Goal: Transaction & Acquisition: Book appointment/travel/reservation

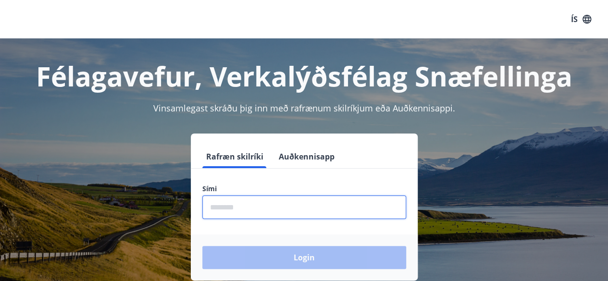
click at [294, 208] on input "phone" at bounding box center [304, 208] width 204 height 24
type input "********"
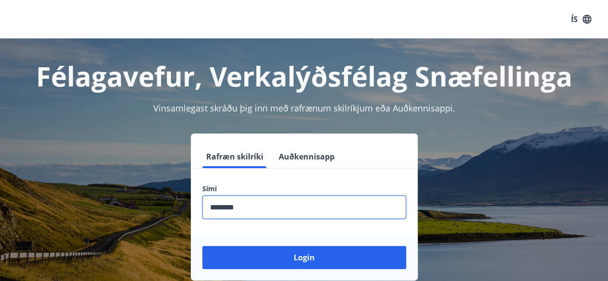
click at [202, 246] on button "Login" at bounding box center [304, 257] width 204 height 23
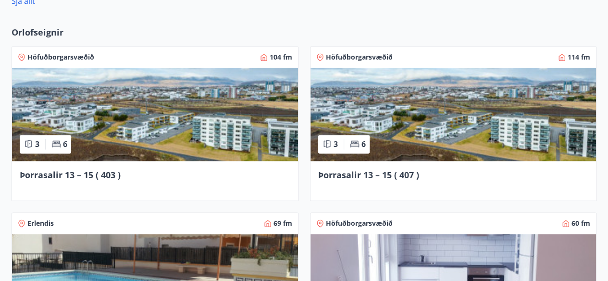
scroll to position [673, 0]
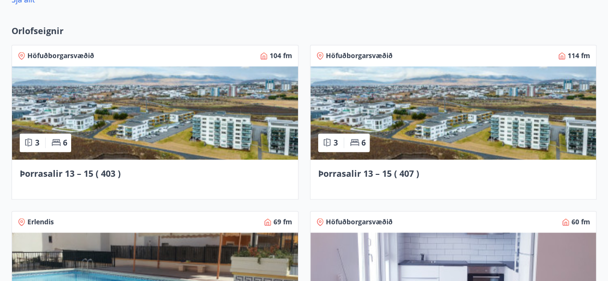
click at [146, 117] on img at bounding box center [155, 112] width 286 height 93
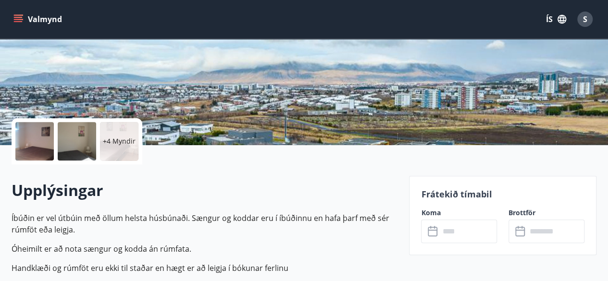
scroll to position [173, 0]
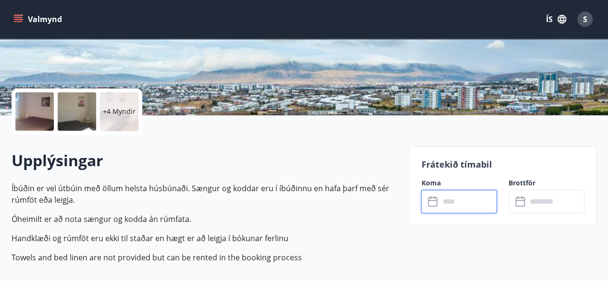
click at [479, 200] on input "text" at bounding box center [468, 202] width 58 height 24
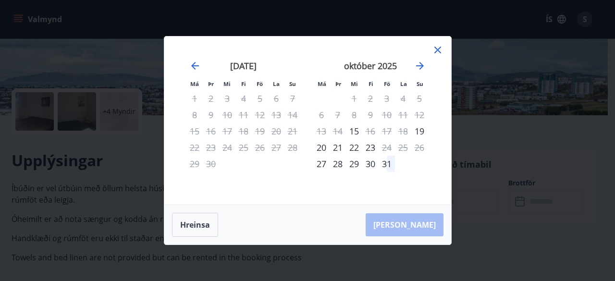
click at [437, 49] on icon at bounding box center [438, 50] width 12 height 12
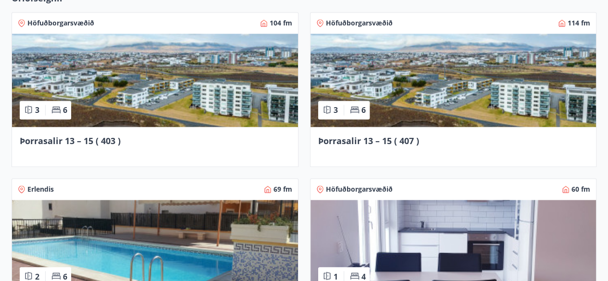
scroll to position [742, 0]
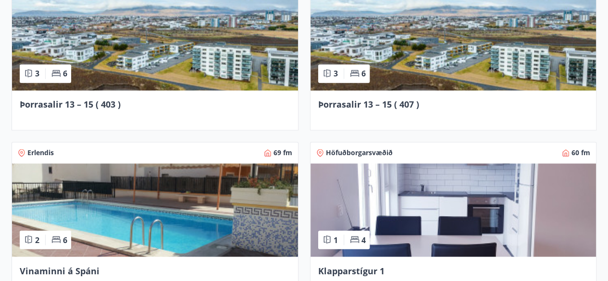
click at [530, 71] on img at bounding box center [454, 43] width 286 height 93
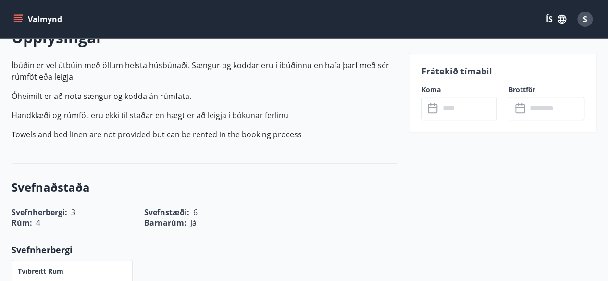
scroll to position [308, 0]
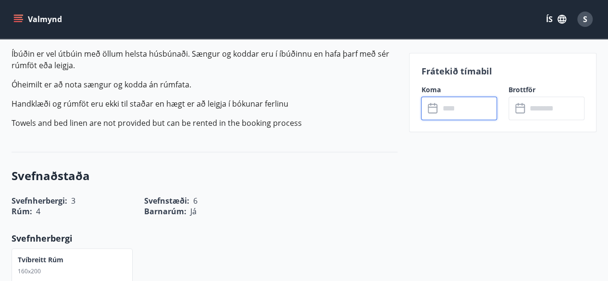
click at [464, 110] on input "text" at bounding box center [468, 109] width 58 height 24
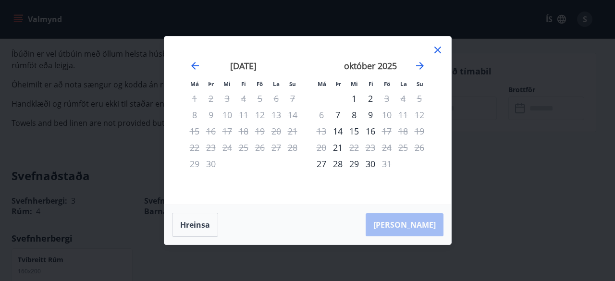
click at [437, 48] on icon at bounding box center [438, 50] width 12 height 12
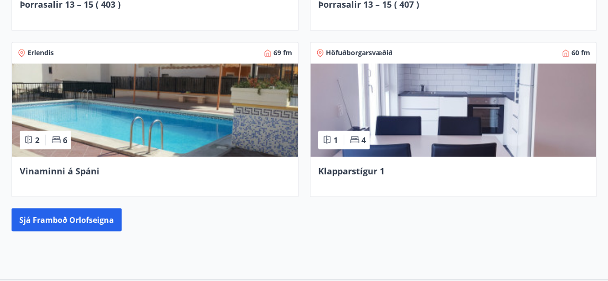
scroll to position [850, 0]
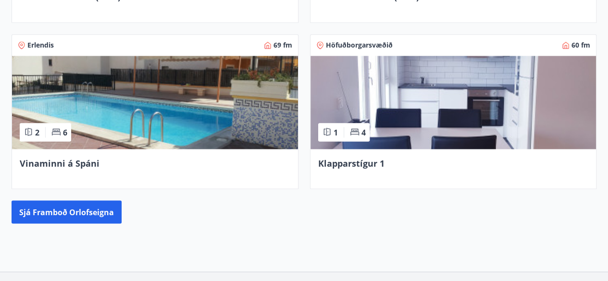
click at [434, 117] on img at bounding box center [454, 102] width 286 height 93
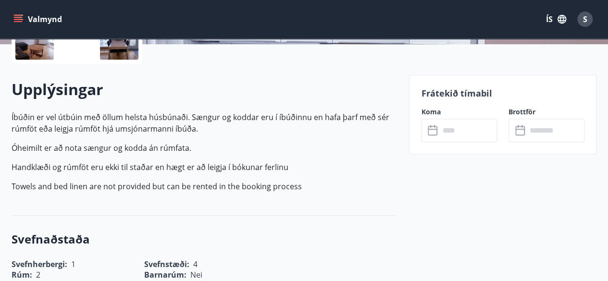
scroll to position [250, 0]
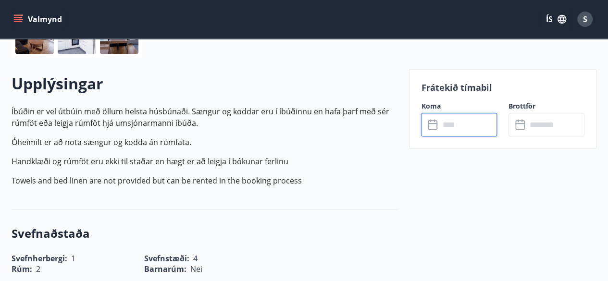
click at [476, 125] on input "text" at bounding box center [468, 125] width 58 height 24
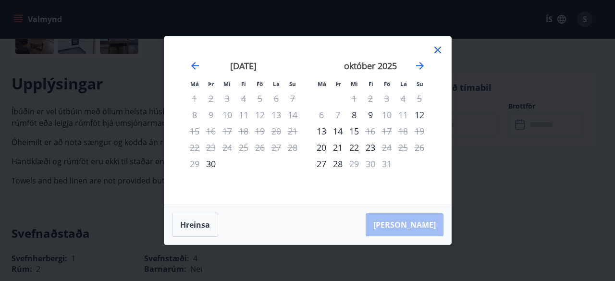
click at [438, 47] on icon at bounding box center [438, 50] width 12 height 12
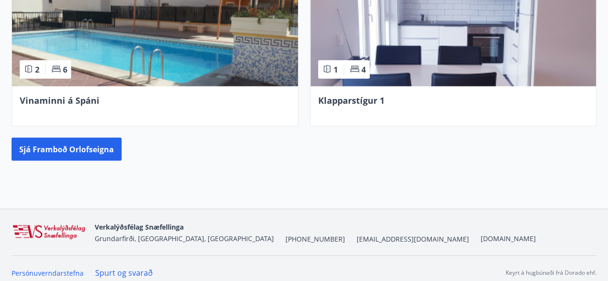
scroll to position [919, 0]
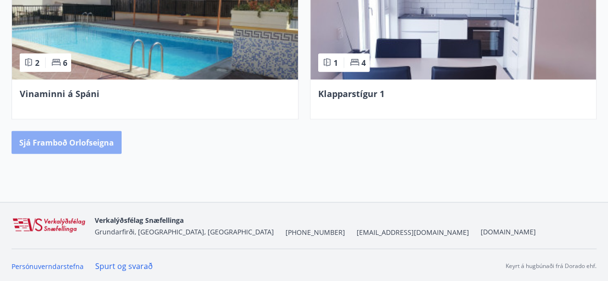
click at [82, 142] on button "Sjá framboð orlofseigna" at bounding box center [67, 142] width 110 height 23
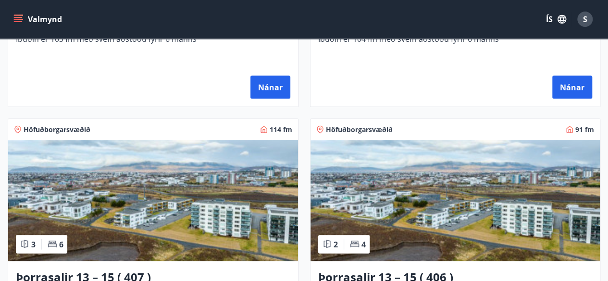
scroll to position [907, 0]
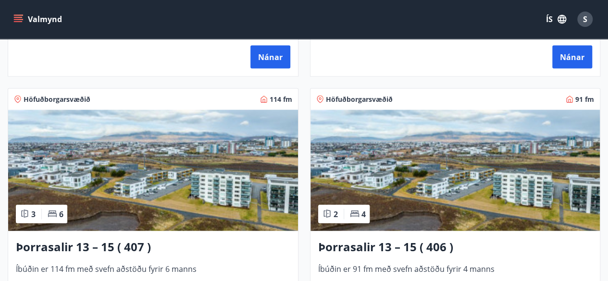
click at [517, 167] on img at bounding box center [456, 170] width 290 height 121
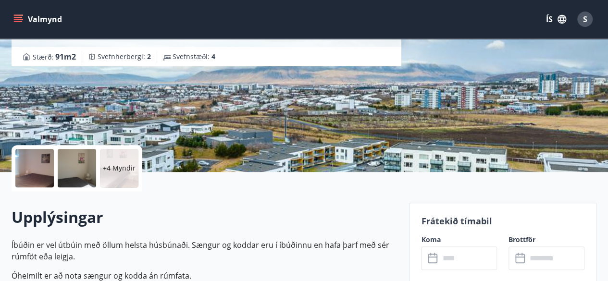
scroll to position [250, 0]
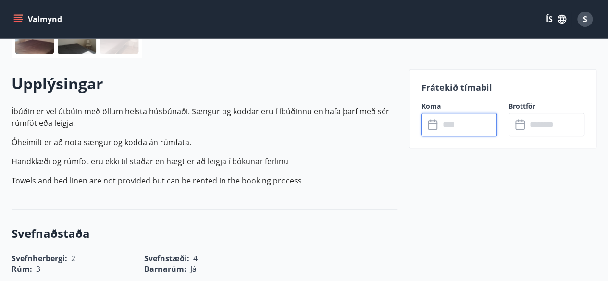
click at [463, 126] on input "text" at bounding box center [468, 125] width 58 height 24
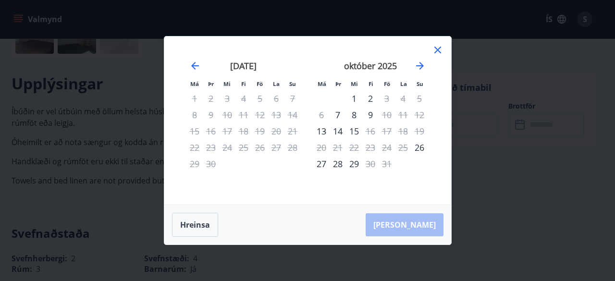
click at [437, 49] on icon at bounding box center [438, 50] width 12 height 12
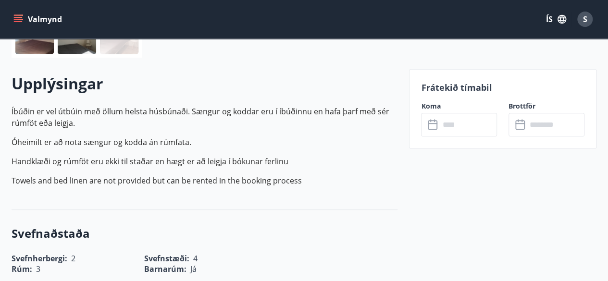
click at [15, 23] on icon "menu" at bounding box center [18, 19] width 10 height 10
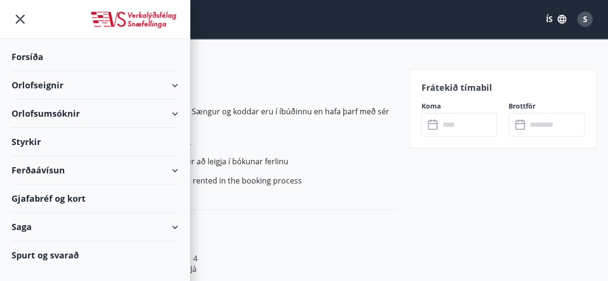
click at [45, 81] on div "Orlofseignir" at bounding box center [95, 85] width 167 height 28
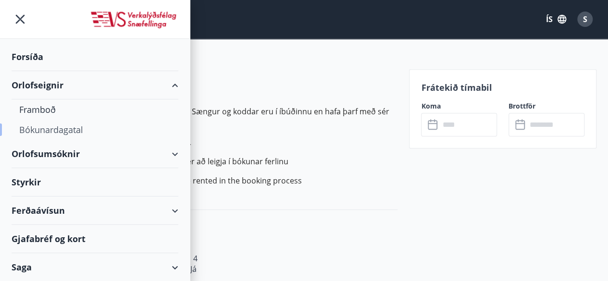
click at [56, 126] on div "Bókunardagatal" at bounding box center [94, 130] width 151 height 20
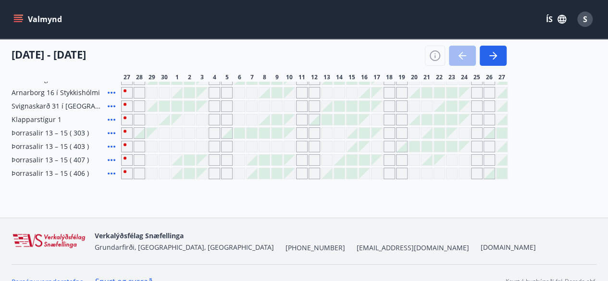
scroll to position [144, 0]
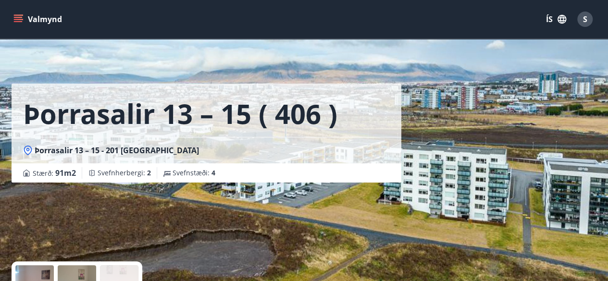
click at [20, 14] on icon "menu" at bounding box center [18, 19] width 10 height 10
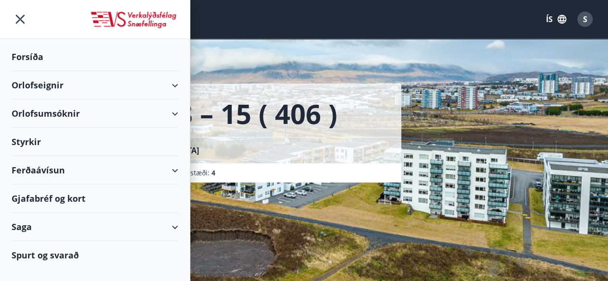
click at [39, 82] on div "Orlofseignir" at bounding box center [95, 85] width 167 height 28
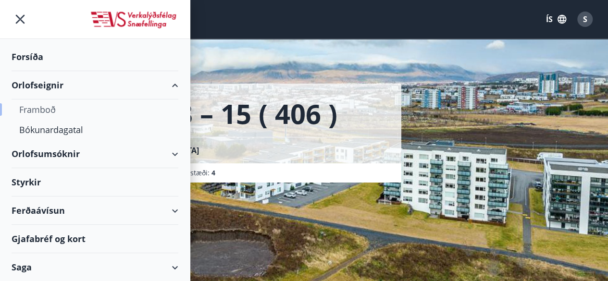
click at [47, 108] on div "Framboð" at bounding box center [94, 110] width 151 height 20
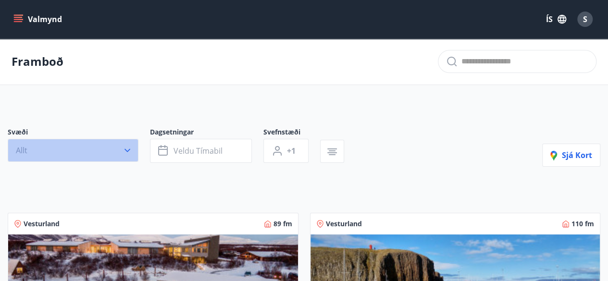
click at [126, 150] on icon "button" at bounding box center [128, 151] width 10 height 10
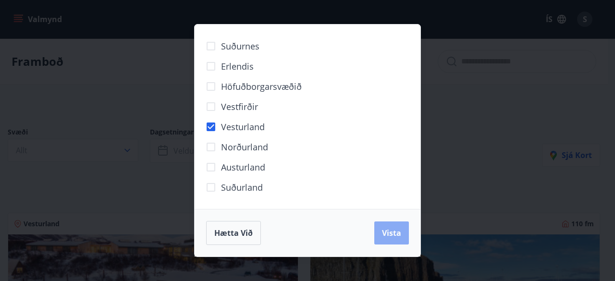
click at [391, 228] on span "Vista" at bounding box center [391, 233] width 19 height 11
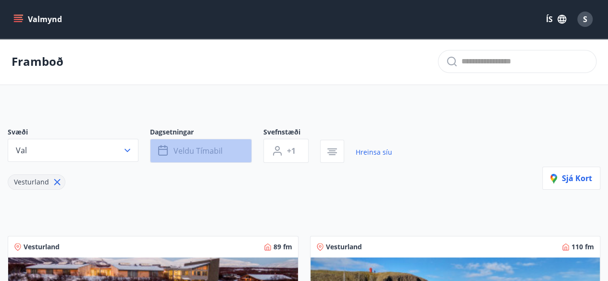
click at [237, 149] on button "Veldu tímabil" at bounding box center [201, 151] width 102 height 24
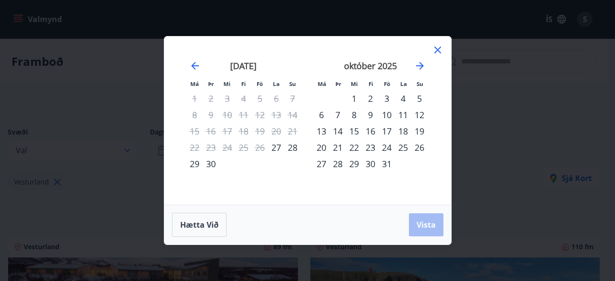
click at [386, 99] on div "3" at bounding box center [387, 98] width 16 height 16
click at [419, 96] on div "5" at bounding box center [420, 98] width 16 height 16
click at [429, 230] on span "Vista" at bounding box center [426, 225] width 19 height 11
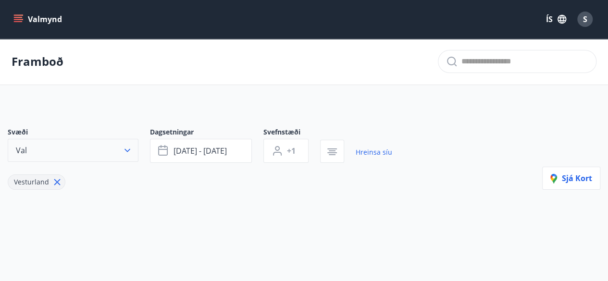
click at [128, 151] on icon "button" at bounding box center [128, 151] width 10 height 10
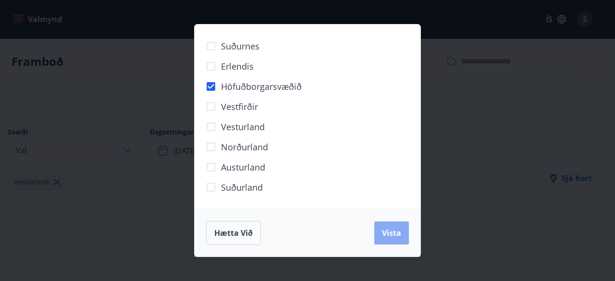
click at [389, 230] on span "Vista" at bounding box center [391, 233] width 19 height 11
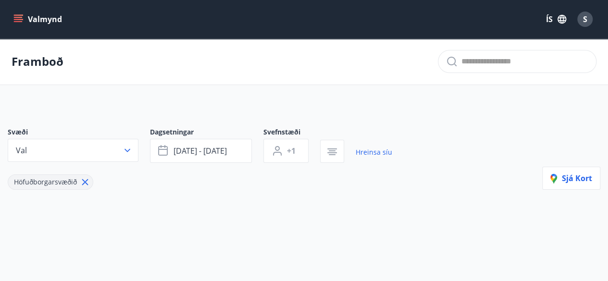
click at [18, 16] on icon "menu" at bounding box center [18, 19] width 10 height 10
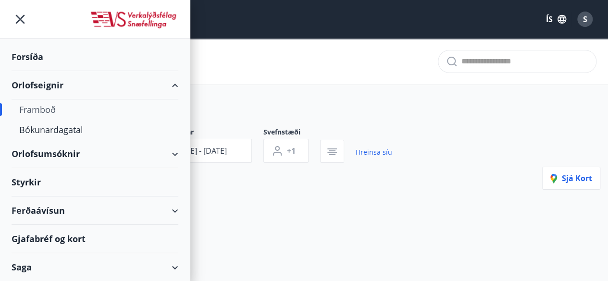
click at [51, 108] on div "Framboð" at bounding box center [94, 110] width 151 height 20
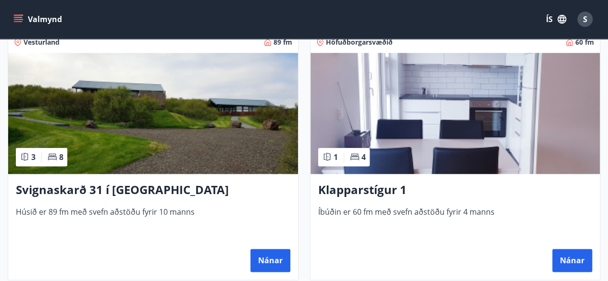
scroll to position [462, 0]
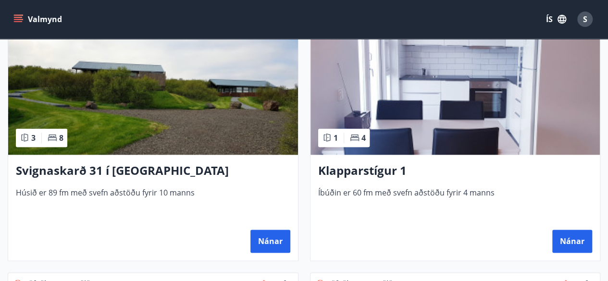
click at [544, 130] on img at bounding box center [456, 94] width 290 height 121
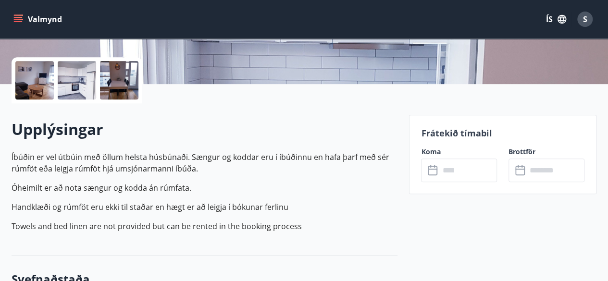
scroll to position [231, 0]
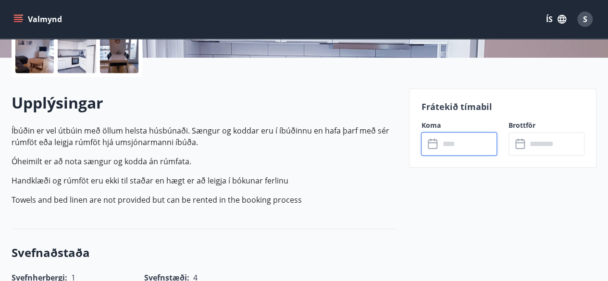
click at [483, 143] on input "text" at bounding box center [468, 144] width 58 height 24
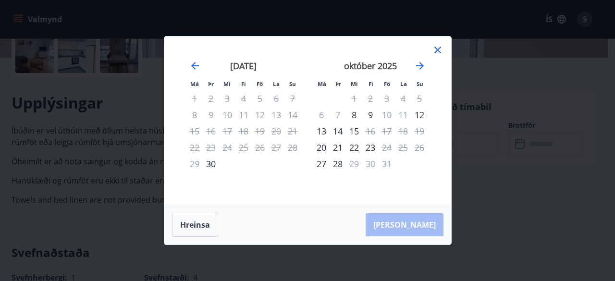
click at [437, 50] on icon at bounding box center [438, 50] width 12 height 12
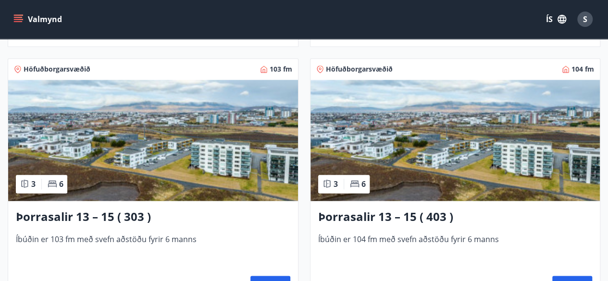
scroll to position [769, 0]
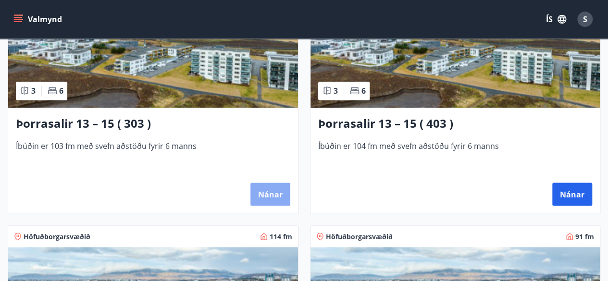
click at [271, 189] on button "Nánar" at bounding box center [270, 194] width 40 height 23
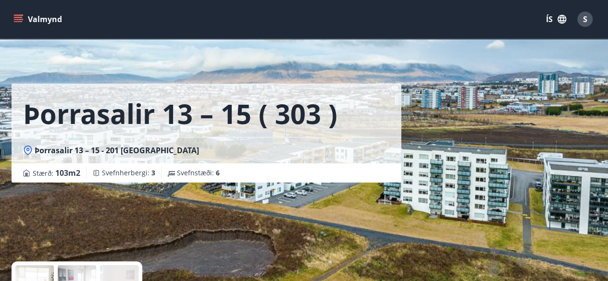
click at [521, 164] on div "Þorrasalir 13 – 15 ( 303 ) Þorrasalir 13 – 15 - 201 Kópavogur Stærð : 103 m2 [G…" at bounding box center [304, 144] width 585 height 288
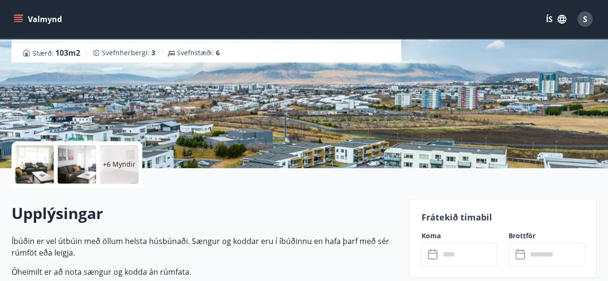
scroll to position [231, 0]
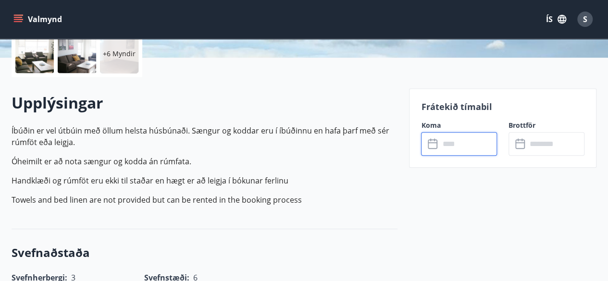
click at [469, 143] on input "text" at bounding box center [468, 144] width 58 height 24
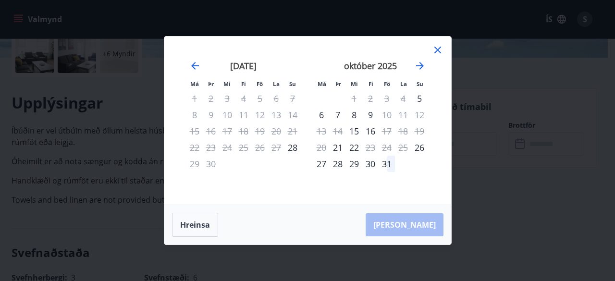
click at [438, 47] on icon at bounding box center [438, 50] width 12 height 12
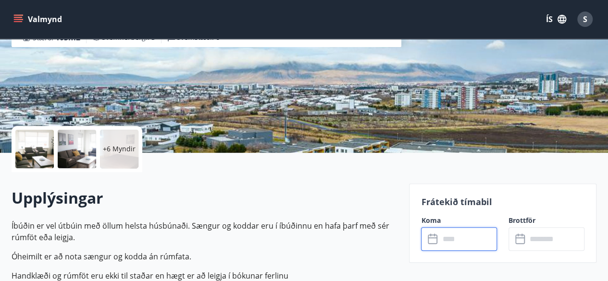
scroll to position [135, 0]
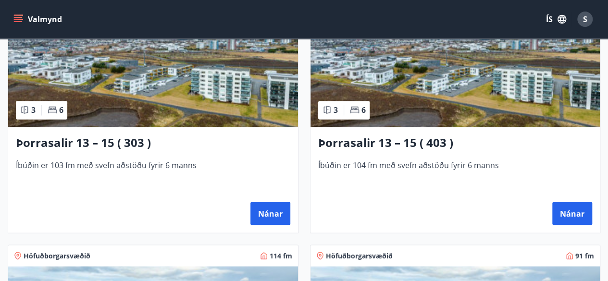
scroll to position [673, 0]
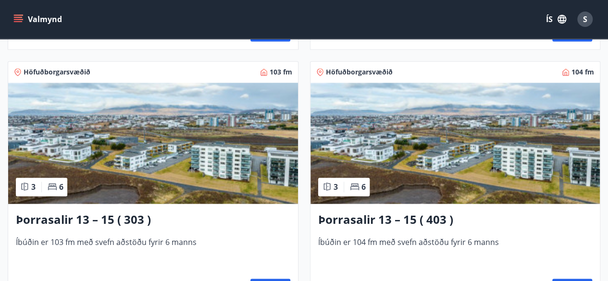
click at [273, 168] on img at bounding box center [153, 143] width 290 height 121
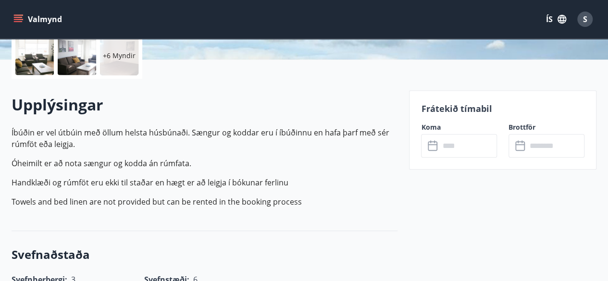
scroll to position [231, 0]
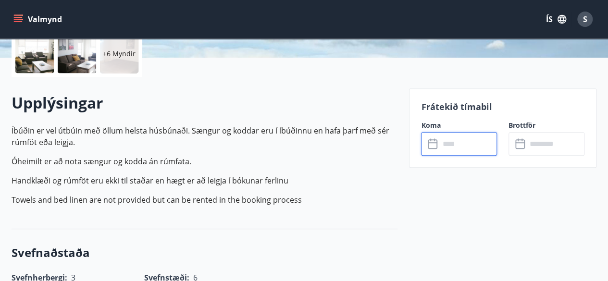
click at [472, 137] on input "text" at bounding box center [468, 144] width 58 height 24
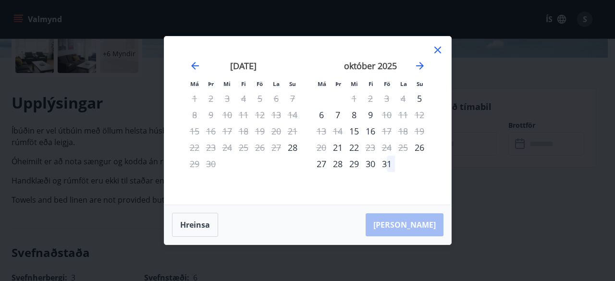
click at [437, 50] on icon at bounding box center [438, 50] width 7 height 7
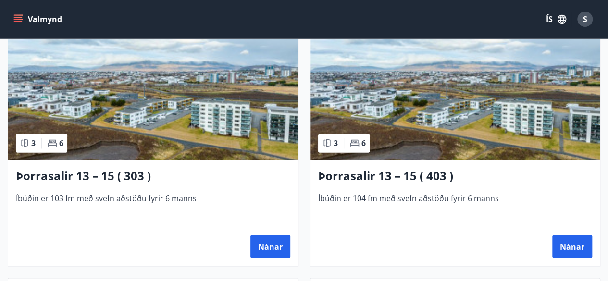
scroll to position [731, 0]
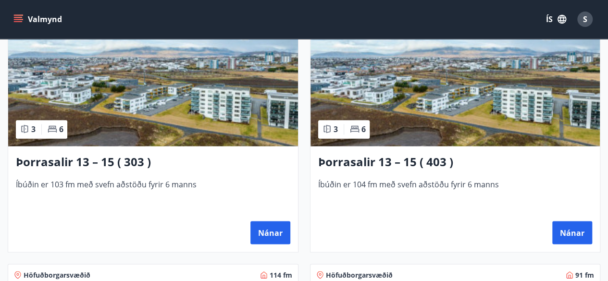
click at [476, 132] on img at bounding box center [456, 85] width 290 height 121
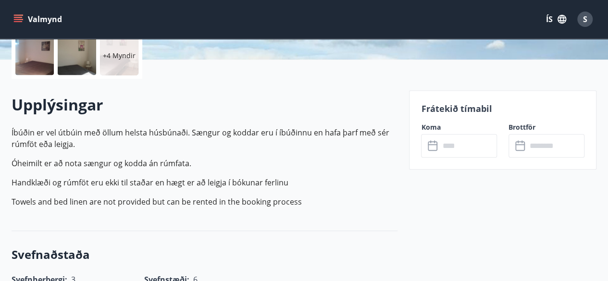
scroll to position [231, 0]
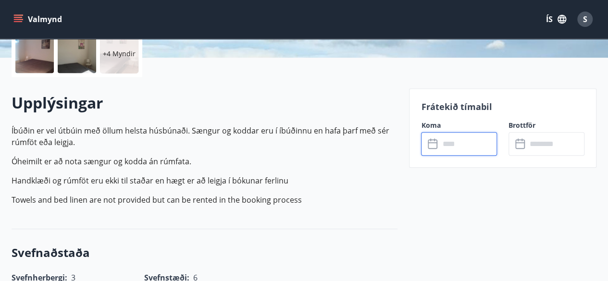
click at [465, 142] on input "text" at bounding box center [468, 144] width 58 height 24
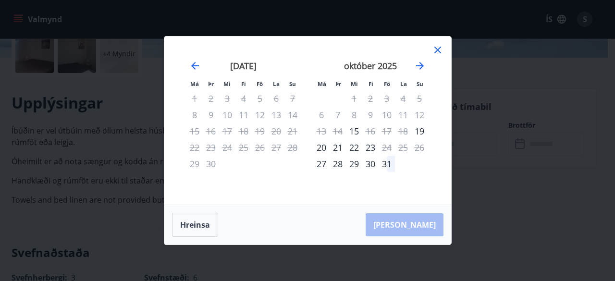
click at [438, 49] on icon at bounding box center [438, 50] width 7 height 7
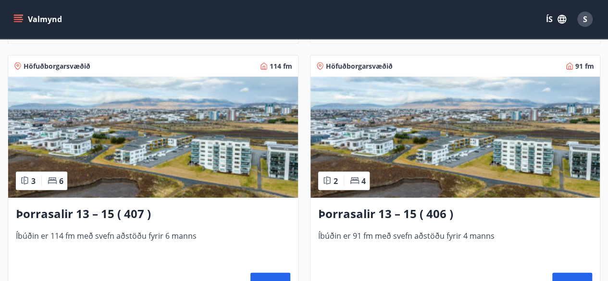
scroll to position [1000, 0]
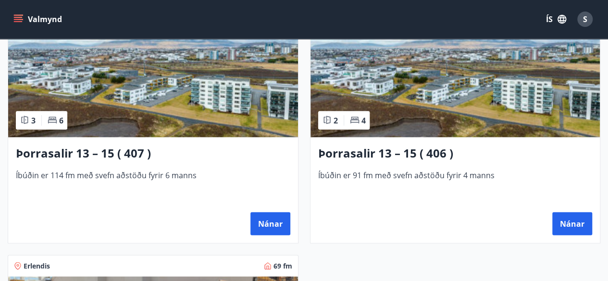
click at [262, 121] on img at bounding box center [153, 76] width 290 height 121
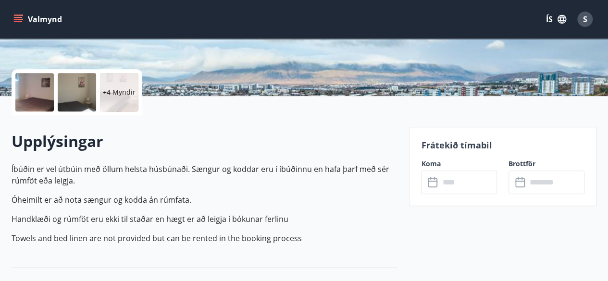
scroll to position [212, 0]
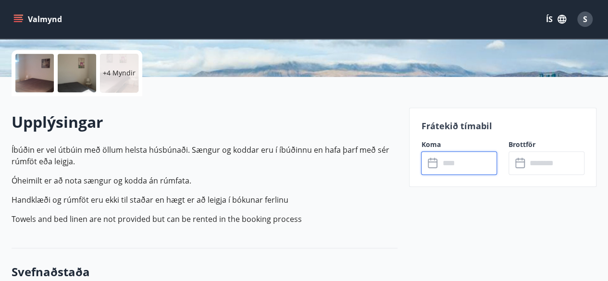
click at [468, 158] on input "text" at bounding box center [468, 163] width 58 height 24
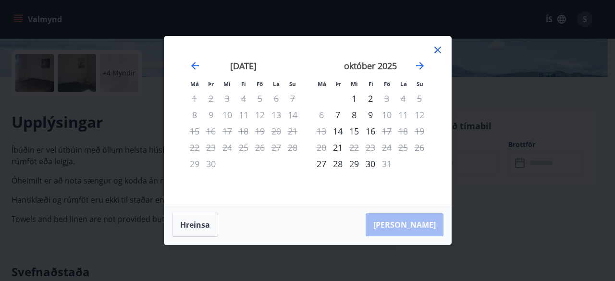
click at [437, 47] on icon at bounding box center [438, 50] width 12 height 12
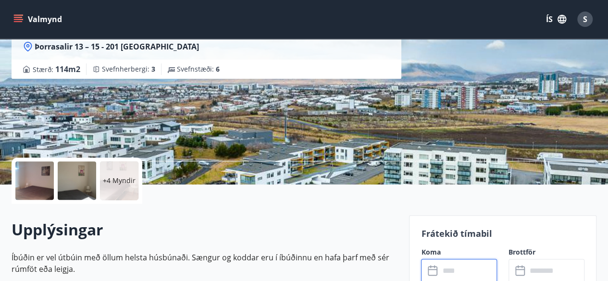
scroll to position [96, 0]
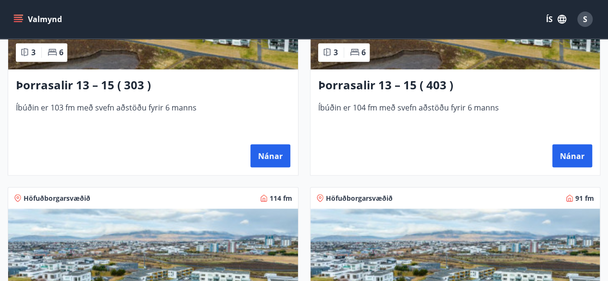
scroll to position [788, 0]
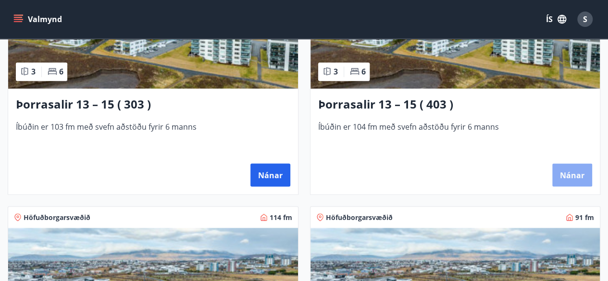
click at [572, 170] on button "Nánar" at bounding box center [572, 174] width 40 height 23
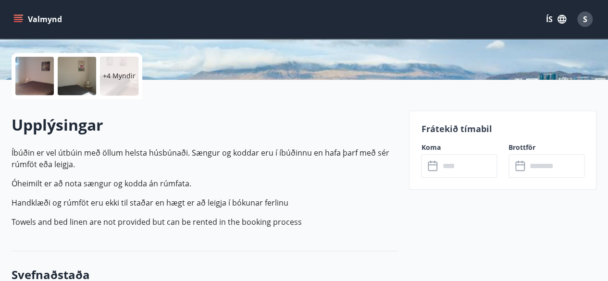
scroll to position [212, 0]
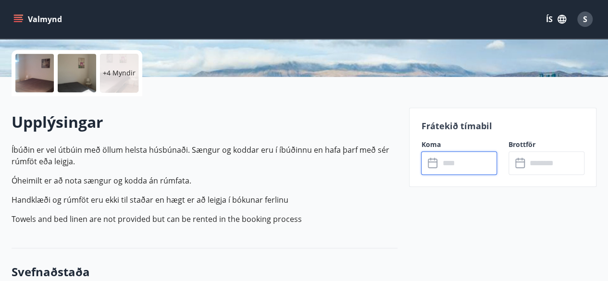
click at [475, 163] on input "text" at bounding box center [468, 163] width 58 height 24
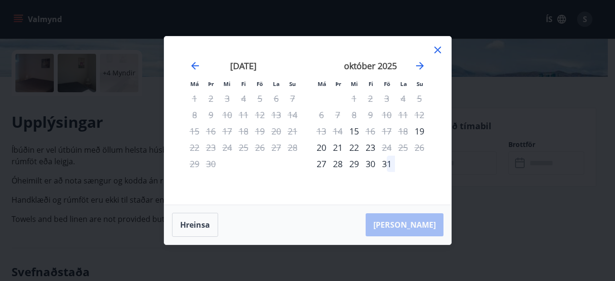
click at [438, 48] on icon at bounding box center [438, 50] width 12 height 12
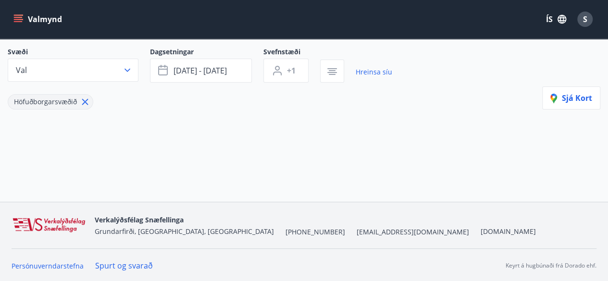
scroll to position [81, 0]
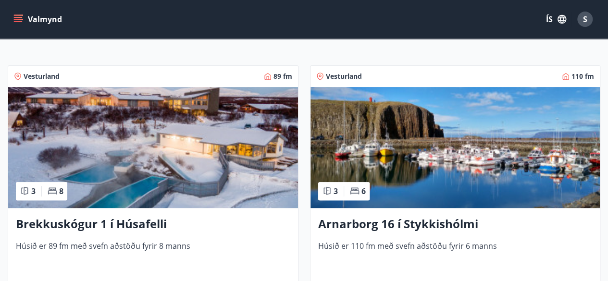
scroll to position [167, 0]
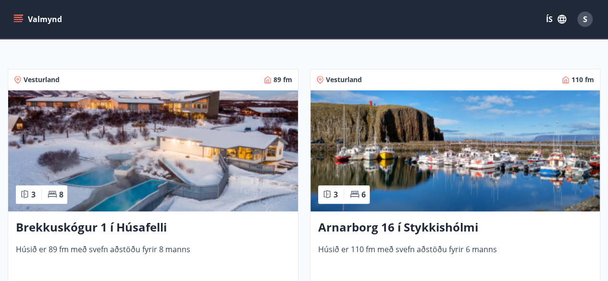
click at [34, 18] on button "Valmynd" at bounding box center [39, 19] width 54 height 17
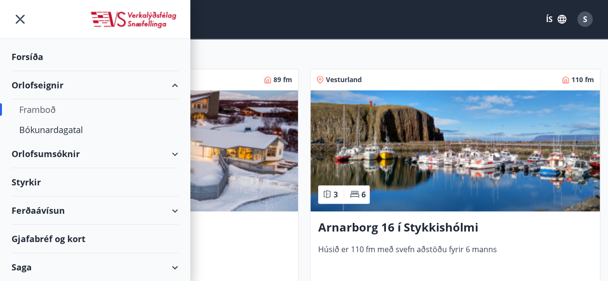
click at [51, 83] on div "Orlofseignir" at bounding box center [95, 85] width 167 height 28
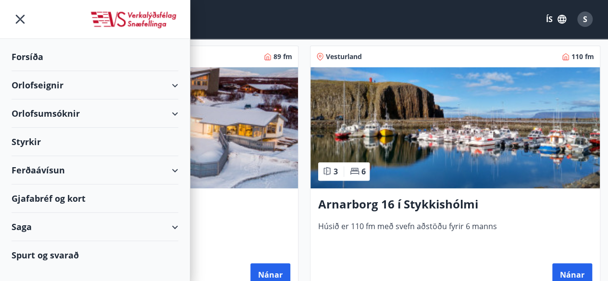
click at [55, 86] on div "Orlofseignir" at bounding box center [95, 85] width 167 height 28
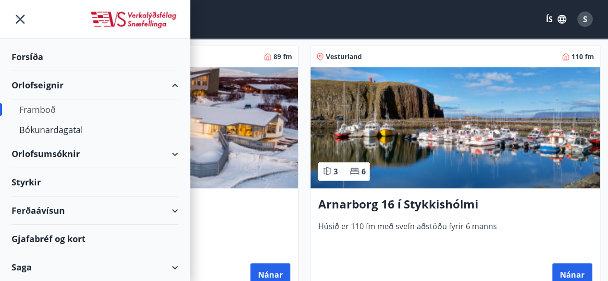
click at [47, 108] on div "Framboð" at bounding box center [94, 110] width 151 height 20
click at [47, 106] on div "Framboð" at bounding box center [94, 110] width 151 height 20
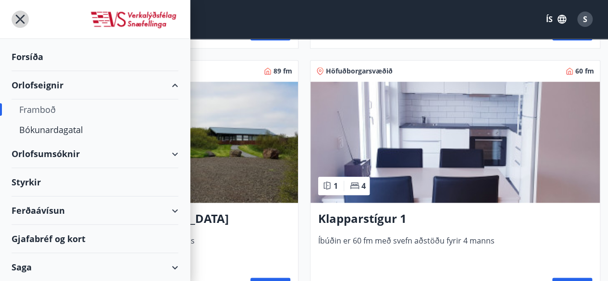
click at [21, 18] on icon "menu" at bounding box center [20, 19] width 9 height 9
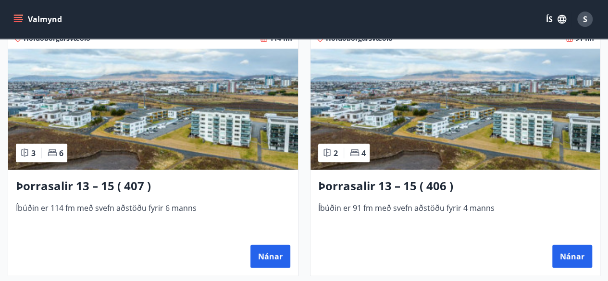
scroll to position [1006, 0]
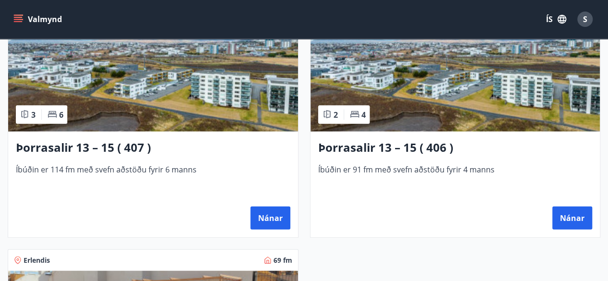
click at [519, 112] on img at bounding box center [456, 71] width 290 height 121
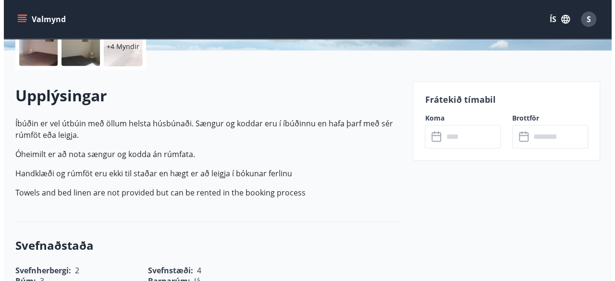
scroll to position [269, 0]
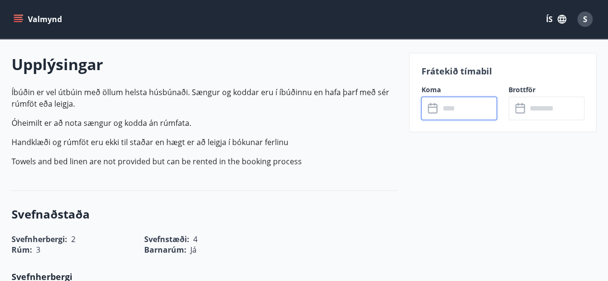
click at [456, 105] on input "text" at bounding box center [468, 109] width 58 height 24
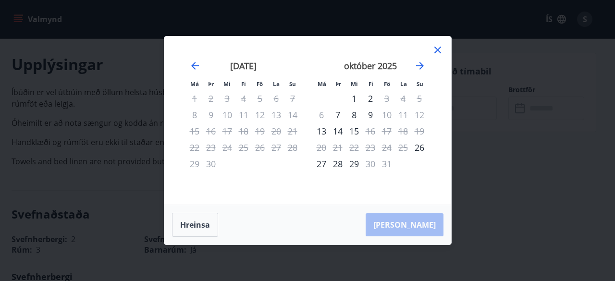
click at [436, 50] on icon at bounding box center [438, 50] width 12 height 12
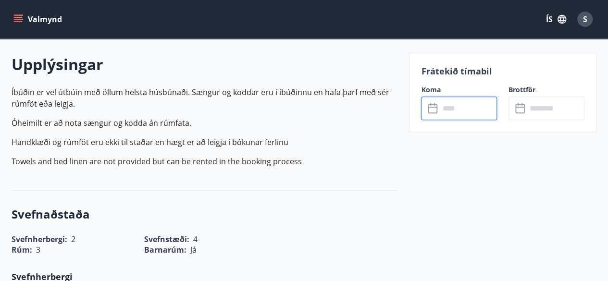
click at [476, 108] on input "text" at bounding box center [468, 109] width 58 height 24
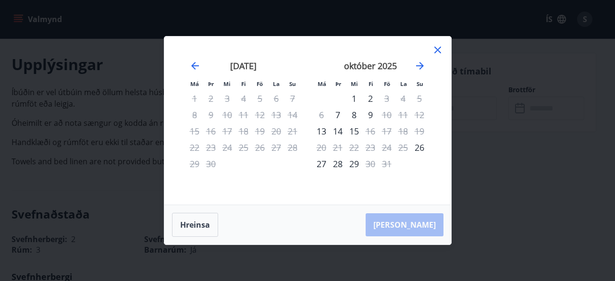
click at [337, 164] on div "28" at bounding box center [338, 164] width 16 height 16
click at [352, 161] on div "29" at bounding box center [354, 164] width 16 height 16
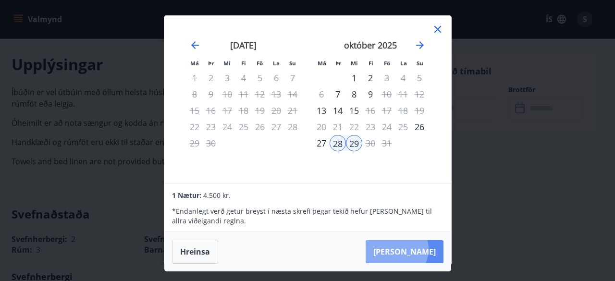
click at [426, 249] on button "[PERSON_NAME]" at bounding box center [405, 251] width 78 height 23
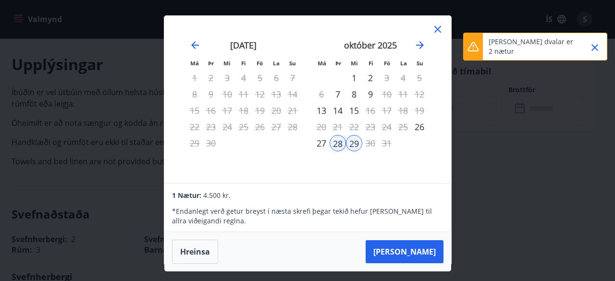
click at [596, 46] on icon "Close" at bounding box center [595, 47] width 7 height 7
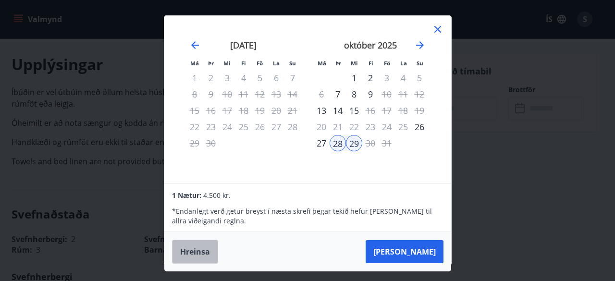
click at [195, 249] on button "Hreinsa" at bounding box center [195, 252] width 46 height 24
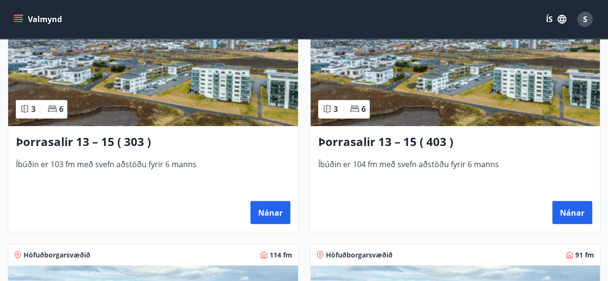
scroll to position [750, 0]
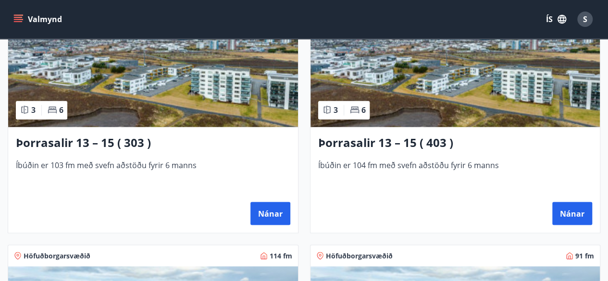
click at [267, 91] on img at bounding box center [153, 66] width 290 height 121
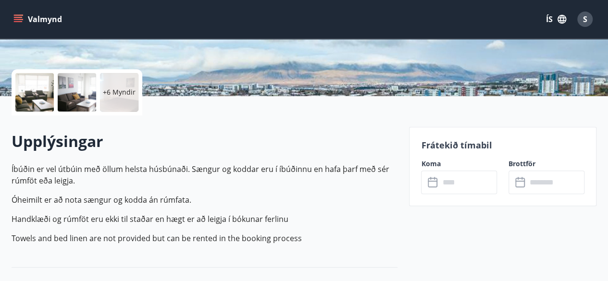
scroll to position [212, 0]
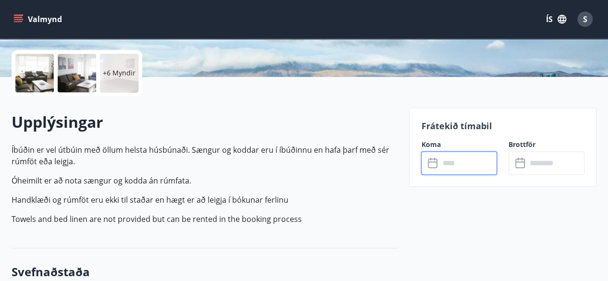
click at [471, 170] on input "text" at bounding box center [468, 163] width 58 height 24
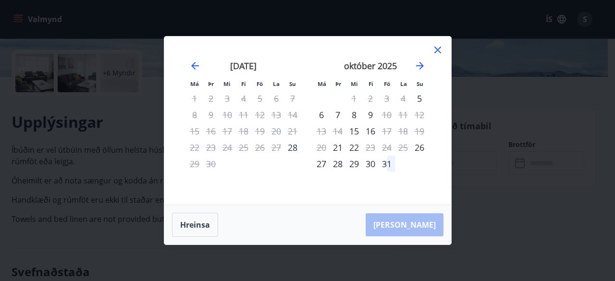
click at [337, 162] on div "28" at bounding box center [338, 164] width 16 height 16
click at [369, 164] on div "30" at bounding box center [370, 164] width 16 height 16
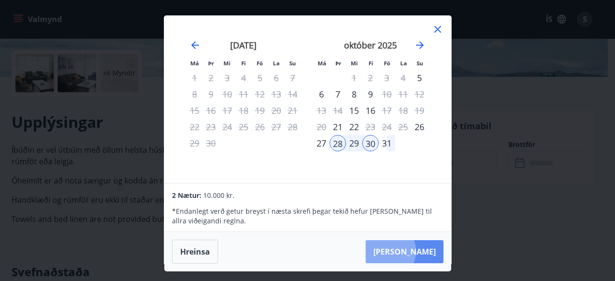
click at [418, 251] on button "[PERSON_NAME]" at bounding box center [405, 251] width 78 height 23
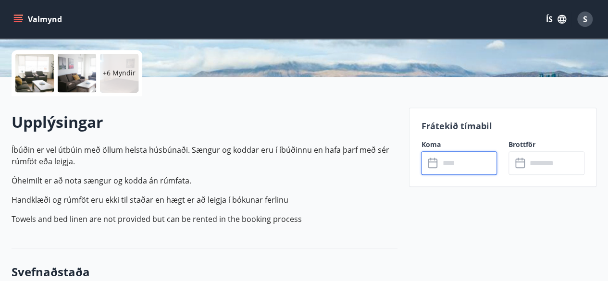
type input "******"
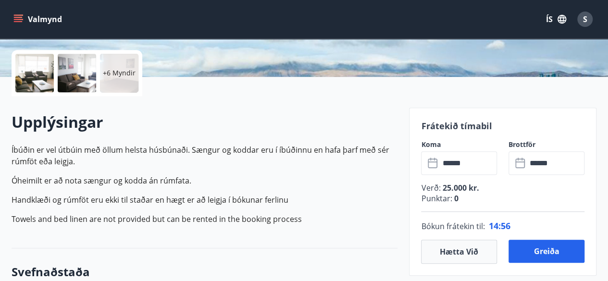
click at [595, 134] on div "Frátekið tímabil Koma ​ ****** ​ Brottför ​ ****** ​ Verð : 25.000 kr. Punktar …" at bounding box center [502, 192] width 187 height 168
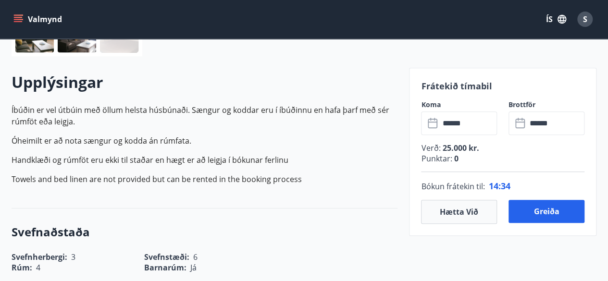
scroll to position [250, 0]
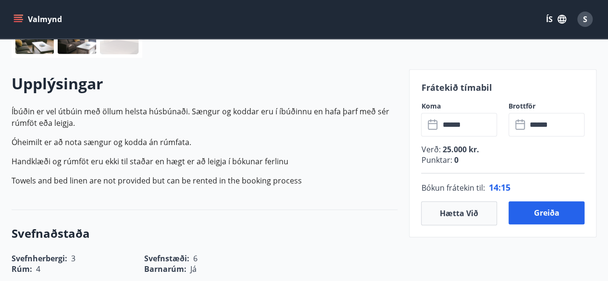
click at [446, 213] on button "Hætta við" at bounding box center [459, 213] width 76 height 24
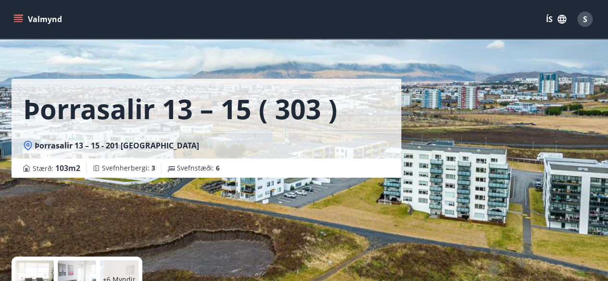
scroll to position [0, 0]
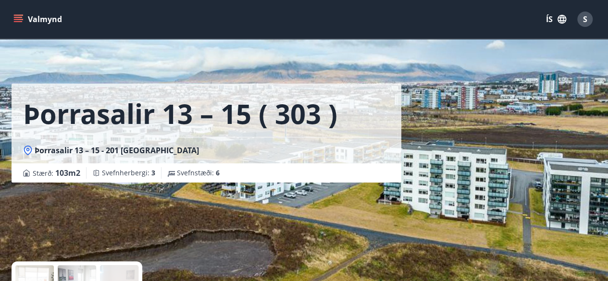
click at [20, 18] on icon "menu" at bounding box center [18, 17] width 9 height 1
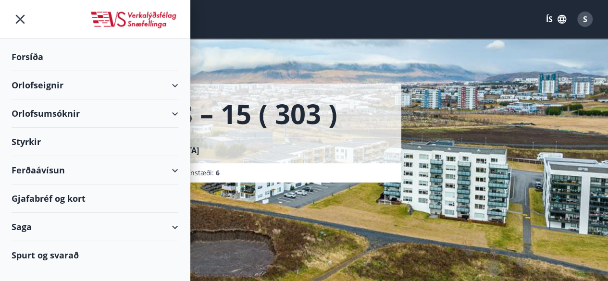
click at [44, 83] on div "Orlofseignir" at bounding box center [95, 85] width 167 height 28
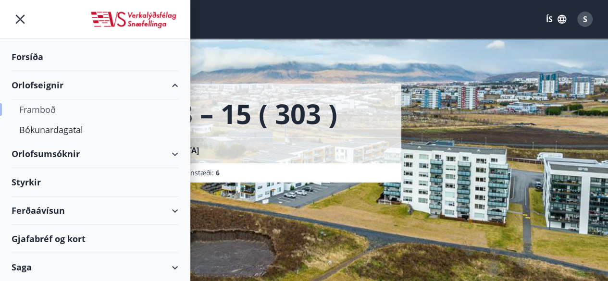
click at [50, 109] on div "Framboð" at bounding box center [94, 110] width 151 height 20
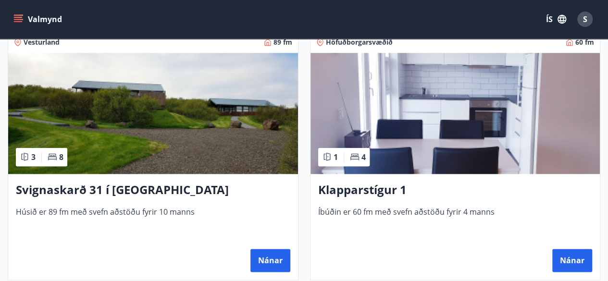
scroll to position [462, 0]
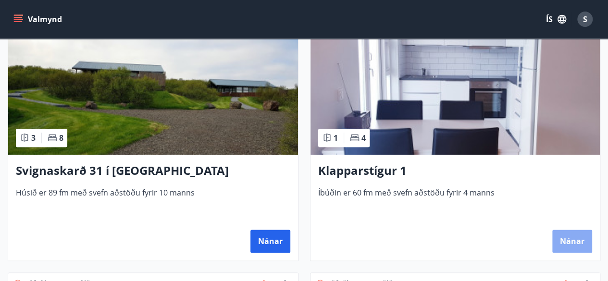
click at [568, 244] on button "Nánar" at bounding box center [572, 241] width 40 height 23
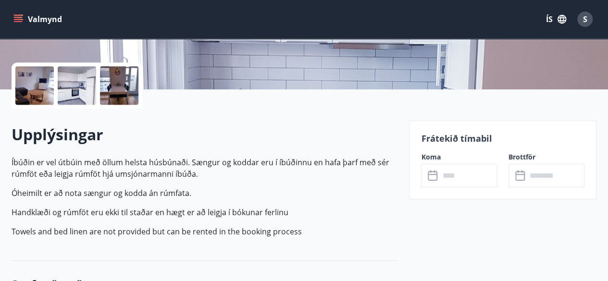
scroll to position [212, 0]
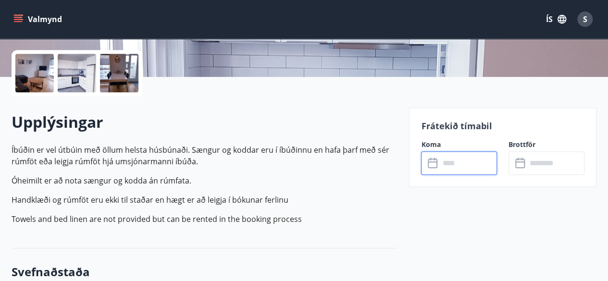
click at [475, 163] on input "text" at bounding box center [468, 163] width 58 height 24
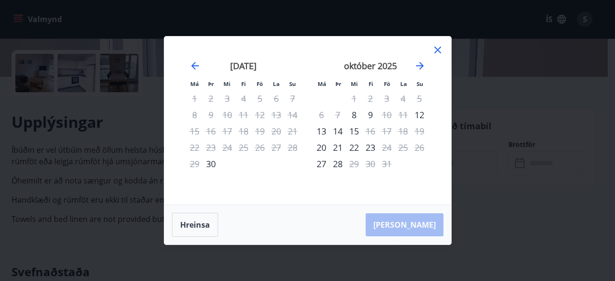
click at [437, 49] on icon at bounding box center [438, 50] width 12 height 12
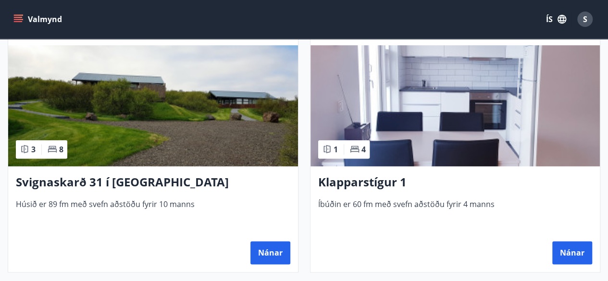
scroll to position [481, 0]
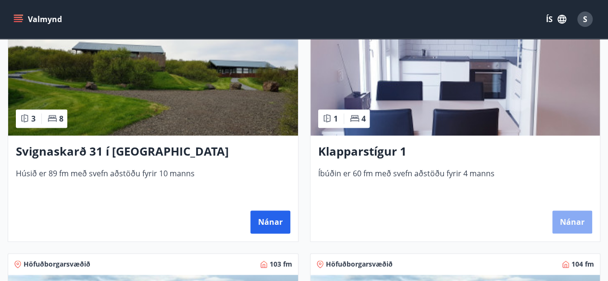
click at [573, 217] on button "Nánar" at bounding box center [572, 222] width 40 height 23
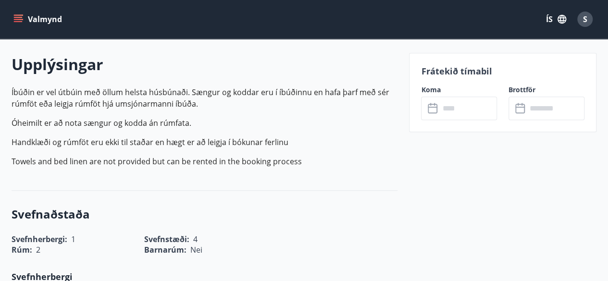
scroll to position [288, 0]
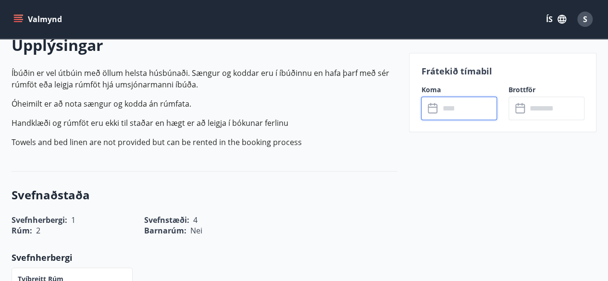
click at [467, 109] on input "text" at bounding box center [468, 109] width 58 height 24
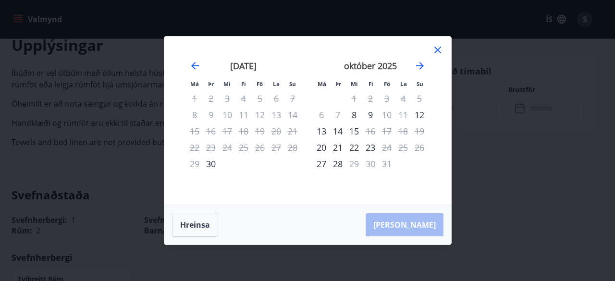
click at [337, 148] on div "21" at bounding box center [338, 147] width 16 height 16
click at [353, 148] on div "22" at bounding box center [354, 147] width 16 height 16
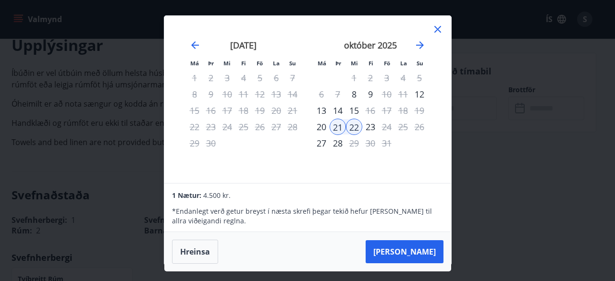
click at [337, 123] on div "21" at bounding box center [338, 127] width 16 height 16
click at [200, 253] on button "Hreinsa" at bounding box center [195, 252] width 46 height 24
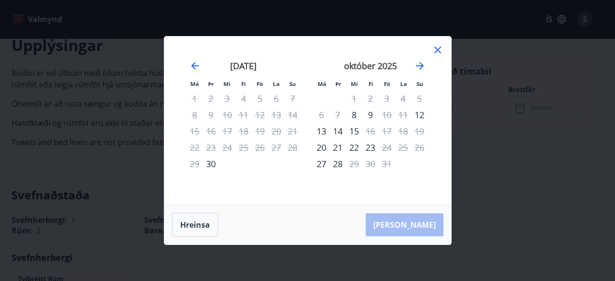
click at [337, 148] on div "21" at bounding box center [338, 147] width 16 height 16
click at [370, 147] on div "23" at bounding box center [370, 147] width 16 height 16
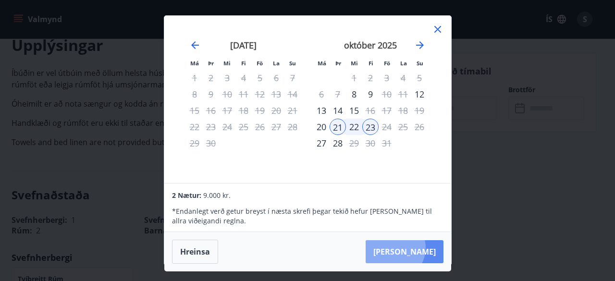
click at [424, 248] on button "[PERSON_NAME]" at bounding box center [405, 251] width 78 height 23
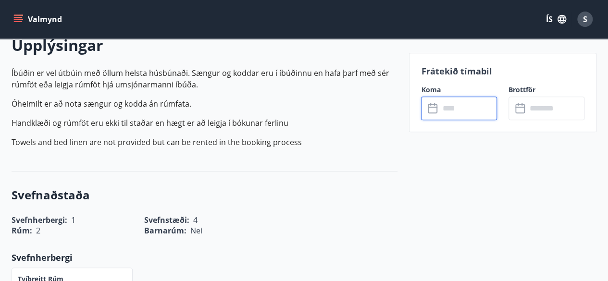
type input "******"
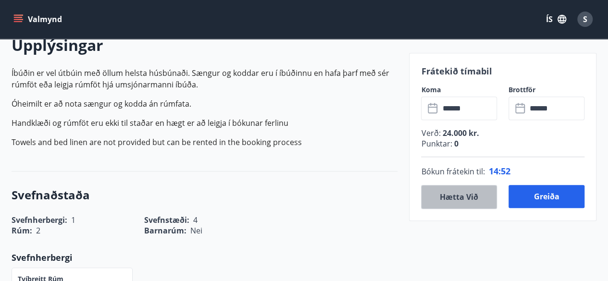
click at [453, 197] on button "Hætta við" at bounding box center [459, 197] width 76 height 24
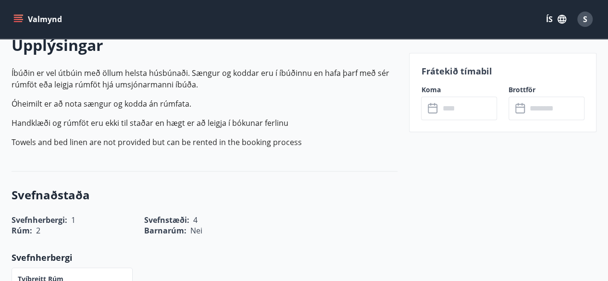
click at [19, 17] on icon "menu" at bounding box center [18, 17] width 9 height 1
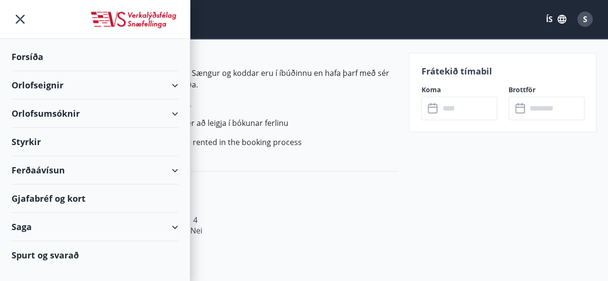
click at [42, 82] on div "Orlofseignir" at bounding box center [95, 85] width 167 height 28
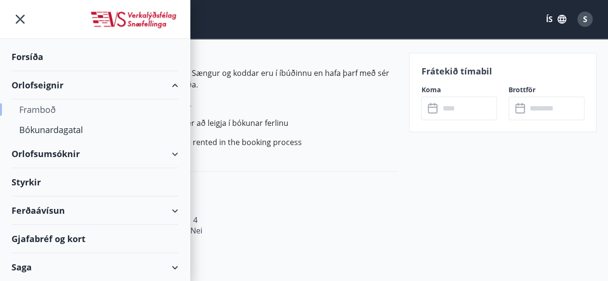
click at [48, 110] on div "Framboð" at bounding box center [94, 110] width 151 height 20
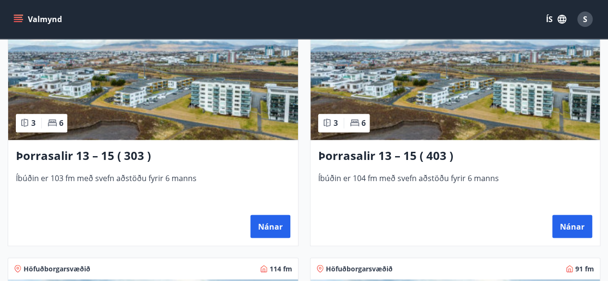
scroll to position [750, 0]
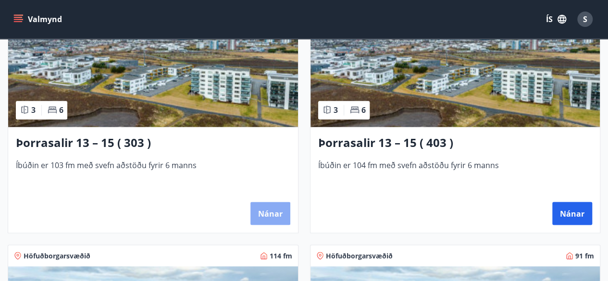
click at [270, 211] on button "Nánar" at bounding box center [270, 213] width 40 height 23
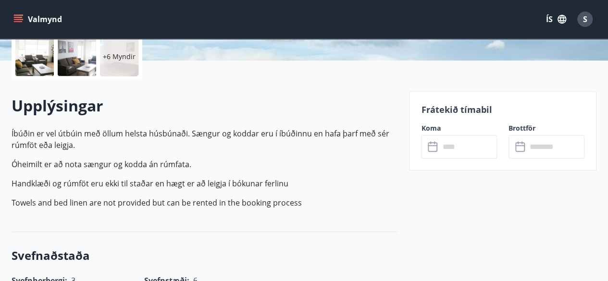
scroll to position [231, 0]
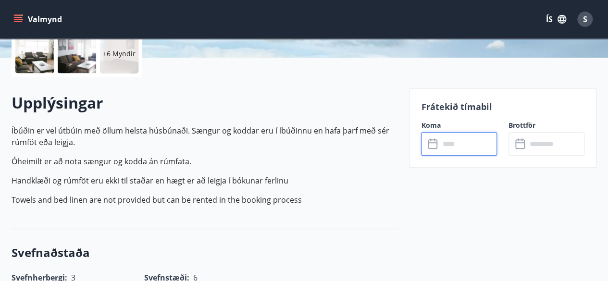
click at [470, 142] on input "text" at bounding box center [468, 144] width 58 height 24
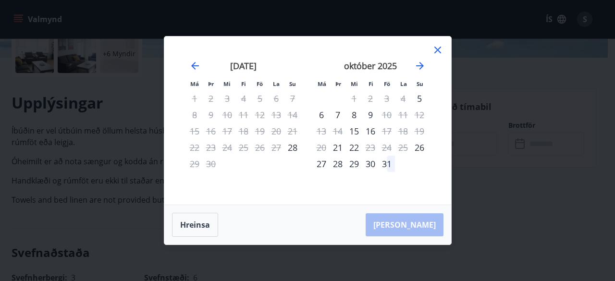
click at [335, 163] on div "28" at bounding box center [338, 164] width 16 height 16
click at [370, 162] on div "30" at bounding box center [370, 164] width 16 height 16
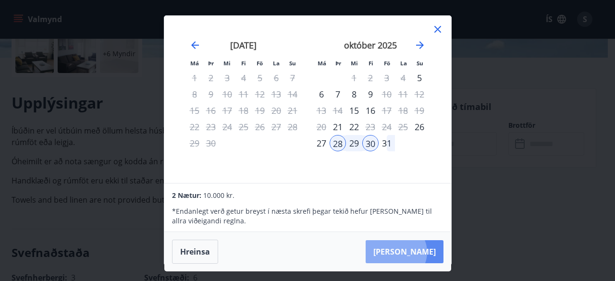
click at [425, 252] on button "[PERSON_NAME]" at bounding box center [405, 251] width 78 height 23
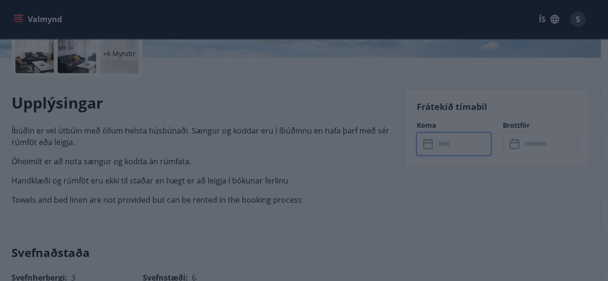
type input "******"
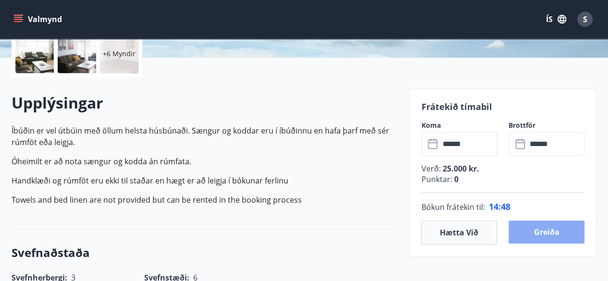
click at [543, 230] on button "Greiða" at bounding box center [547, 232] width 76 height 23
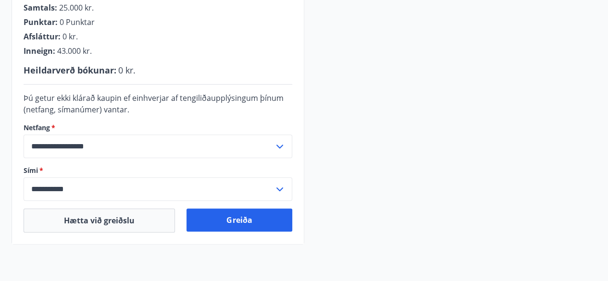
scroll to position [308, 0]
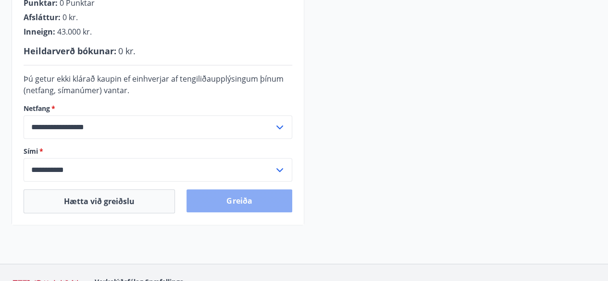
click at [247, 205] on button "Greiða" at bounding box center [239, 200] width 105 height 23
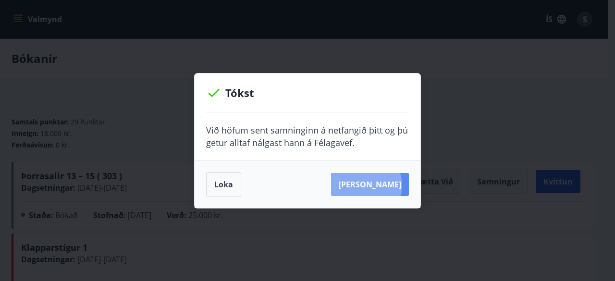
click at [382, 185] on button "[PERSON_NAME]" at bounding box center [370, 184] width 78 height 23
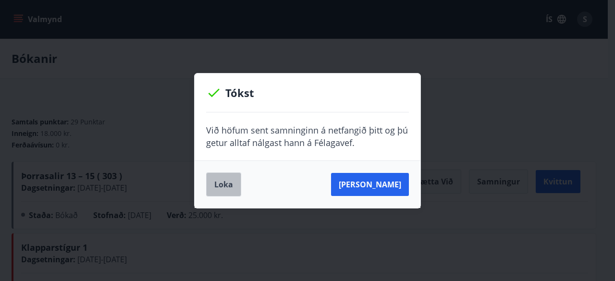
click at [222, 189] on button "Loka" at bounding box center [223, 185] width 35 height 24
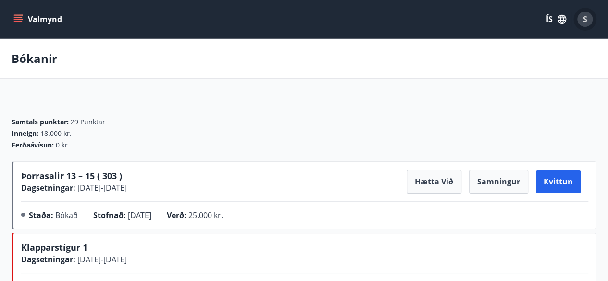
click at [585, 22] on span "S" at bounding box center [585, 19] width 4 height 11
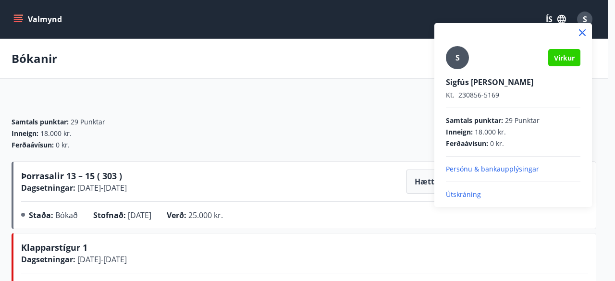
click at [465, 194] on p "Útskráning" at bounding box center [513, 195] width 135 height 10
